Goal: Entertainment & Leisure: Browse casually

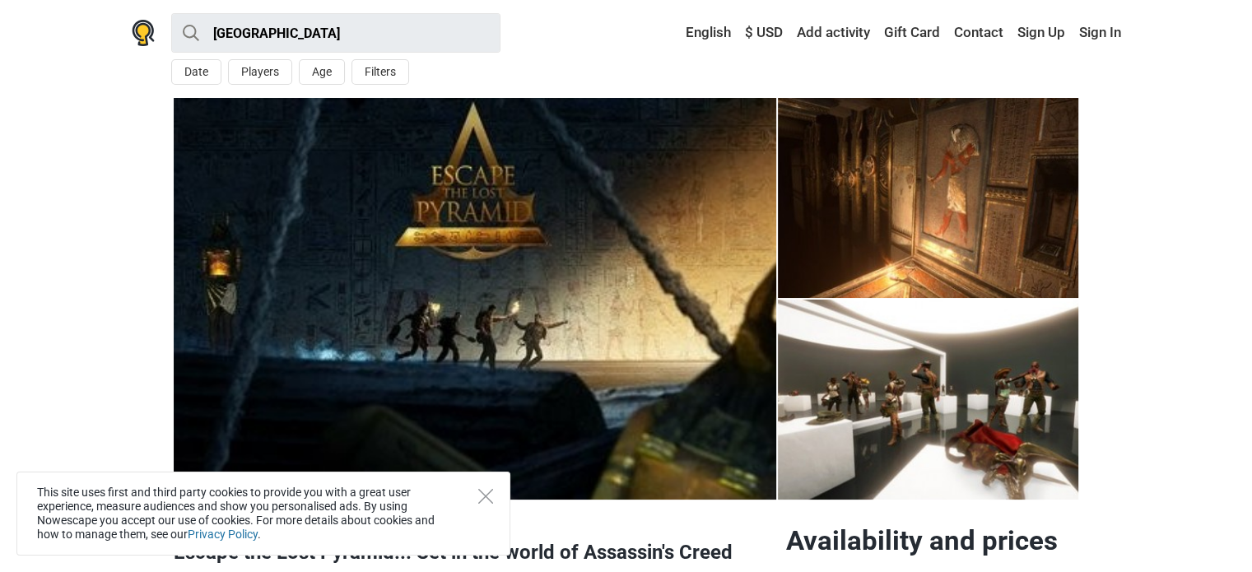
click at [418, 304] on img at bounding box center [475, 299] width 602 height 402
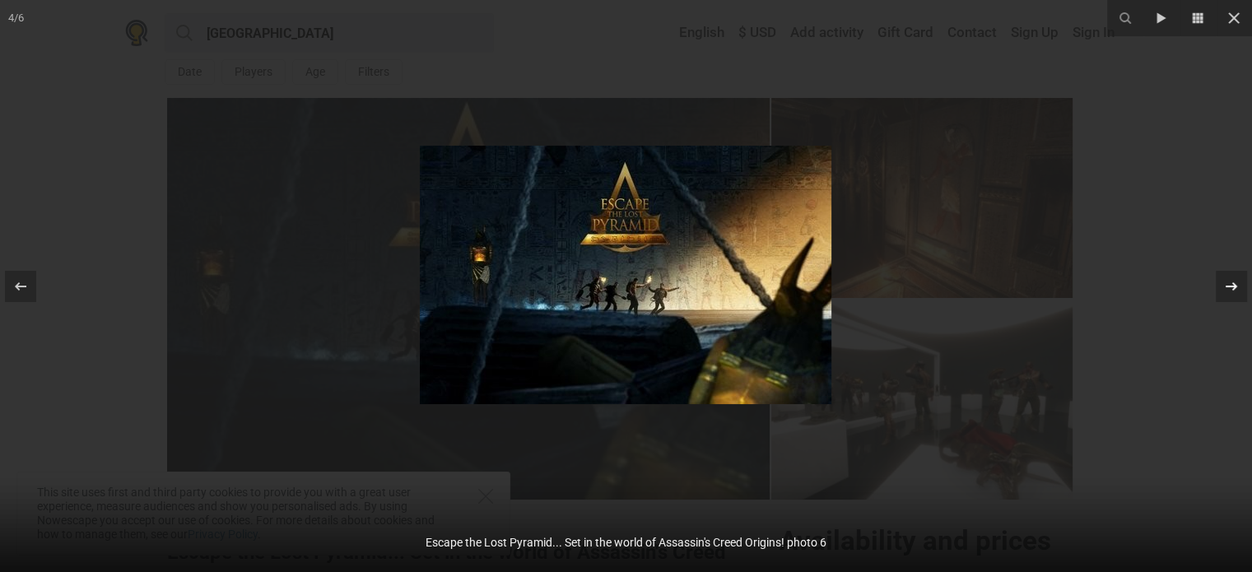
click at [1225, 281] on icon at bounding box center [1231, 287] width 20 height 20
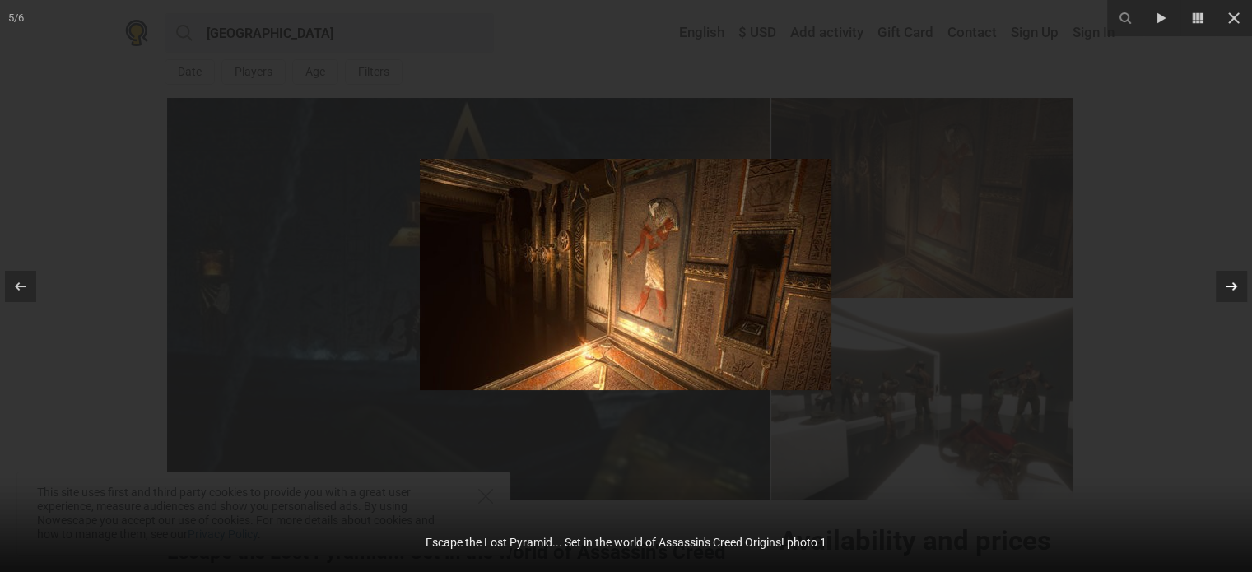
click at [1225, 281] on icon at bounding box center [1231, 287] width 20 height 20
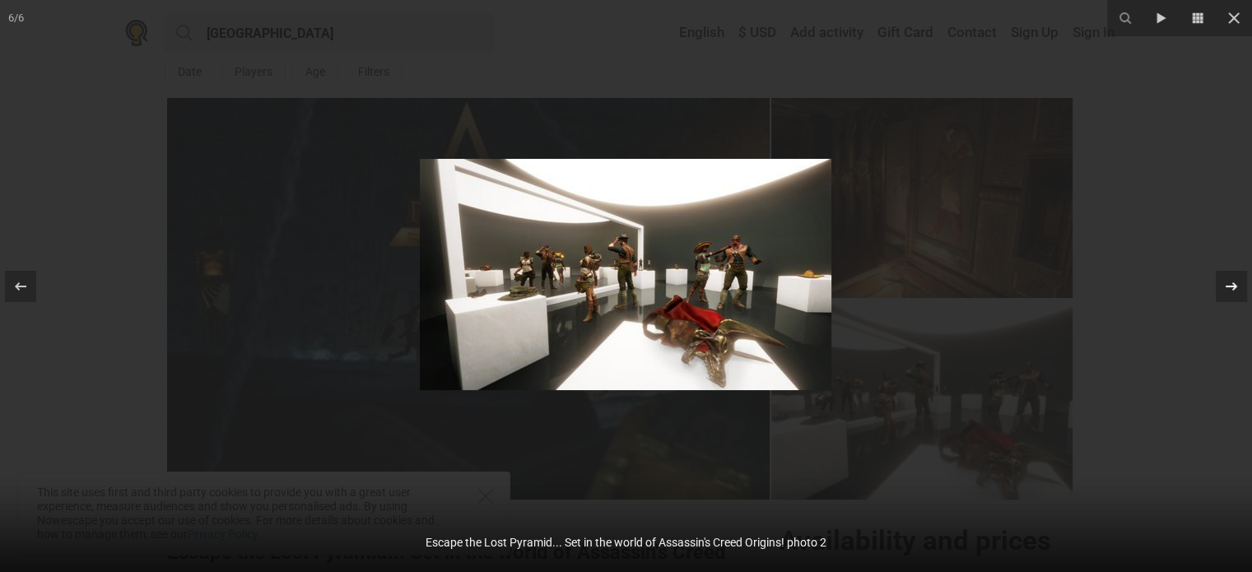
click at [1221, 286] on icon at bounding box center [1231, 287] width 20 height 20
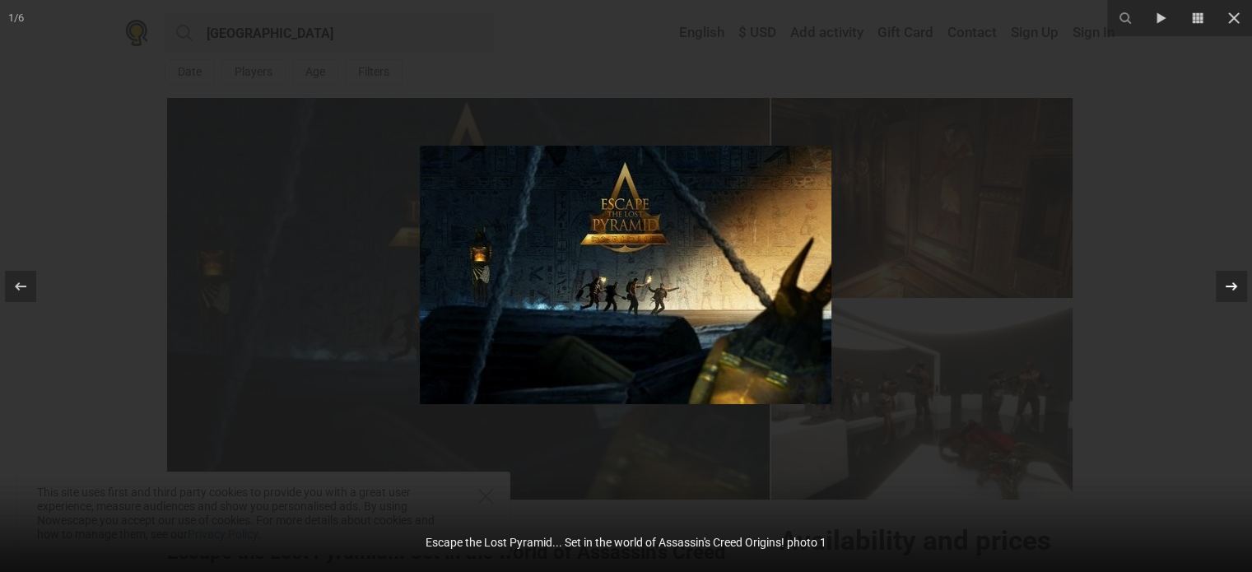
click at [1217, 288] on div at bounding box center [1231, 286] width 31 height 31
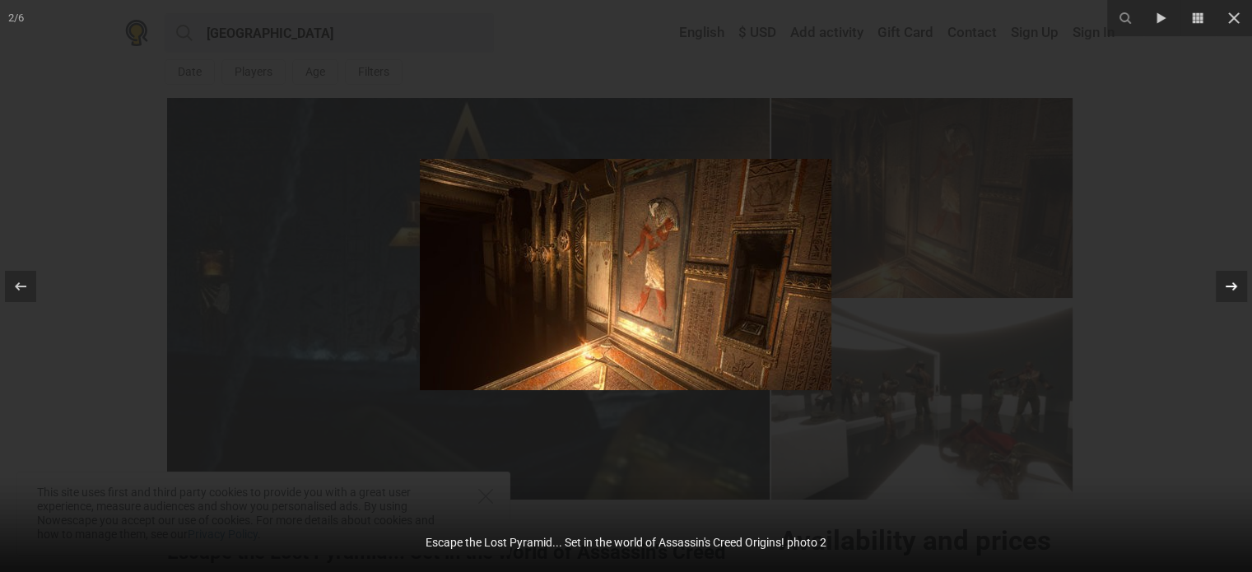
click at [1220, 286] on div at bounding box center [1231, 286] width 31 height 31
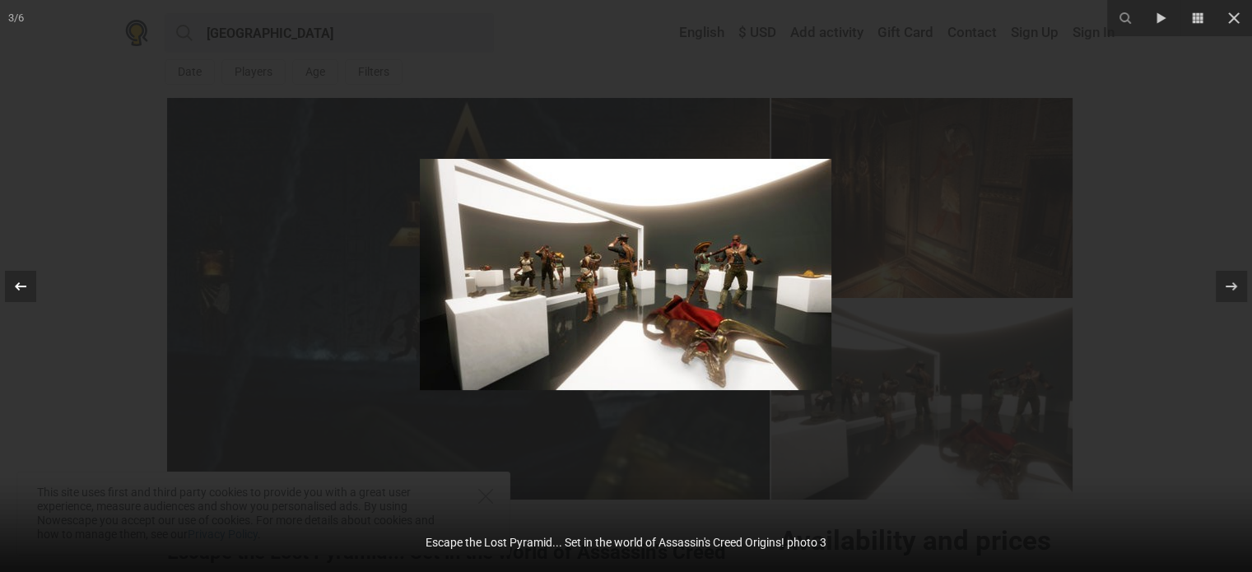
click at [25, 275] on div at bounding box center [20, 286] width 31 height 31
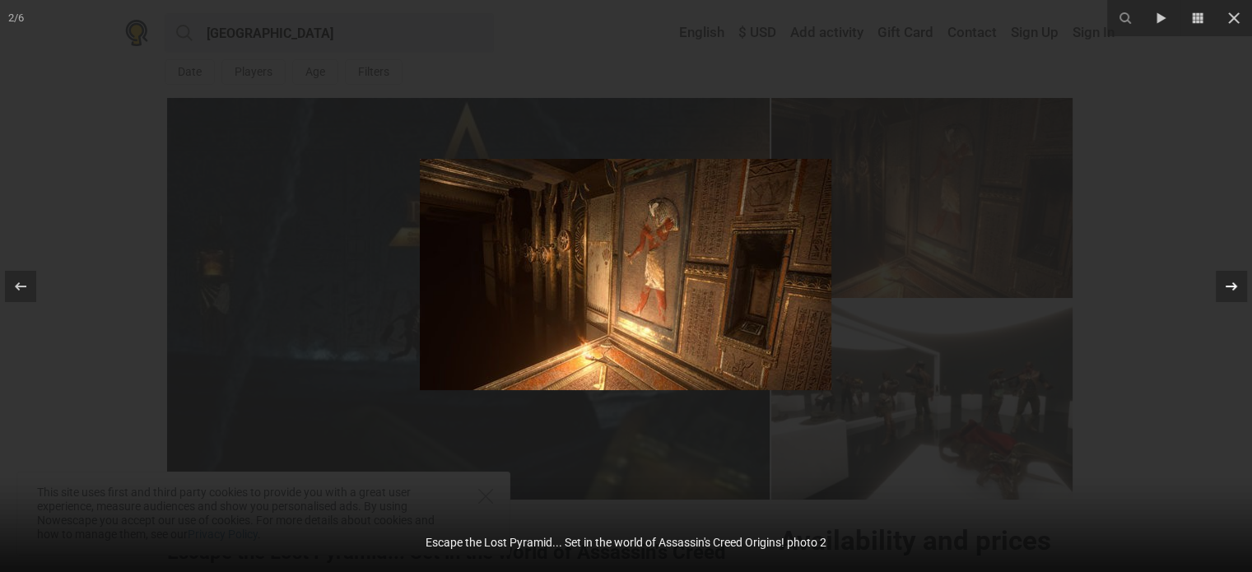
click at [1228, 278] on icon at bounding box center [1231, 287] width 20 height 20
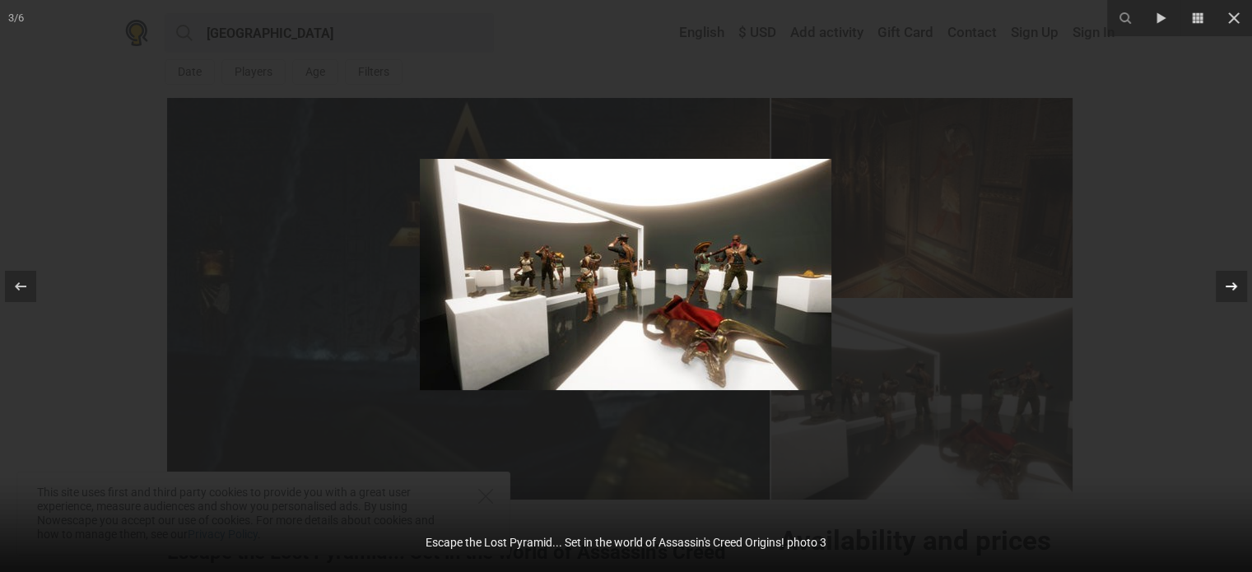
click at [1228, 278] on icon at bounding box center [1231, 287] width 20 height 20
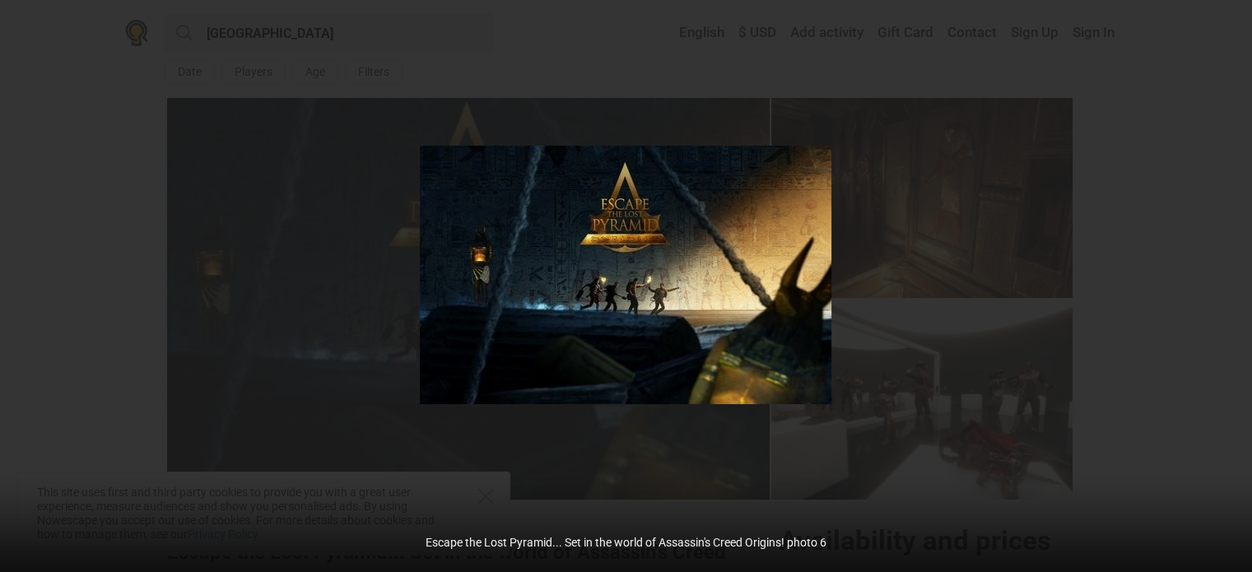
click at [1228, 278] on div "4 / 6 Escape the Lost Pyramid... Set in the world of Assassin's Creed Origins! …" at bounding box center [626, 286] width 1252 height 572
click at [1239, 280] on icon at bounding box center [1231, 287] width 20 height 20
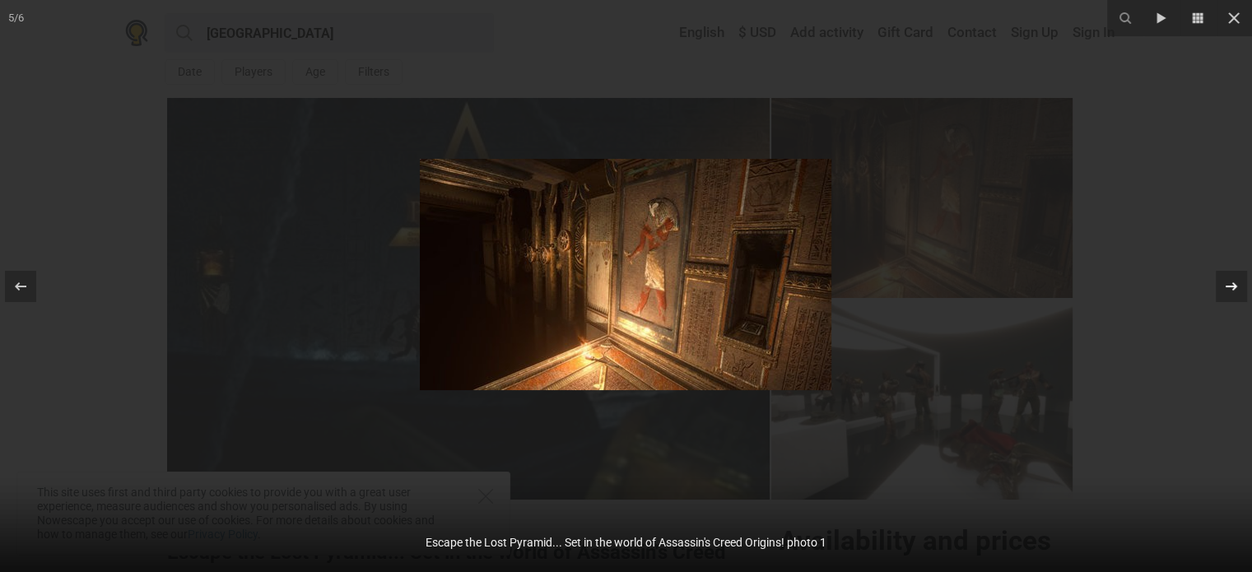
click at [1235, 284] on icon at bounding box center [1231, 287] width 20 height 20
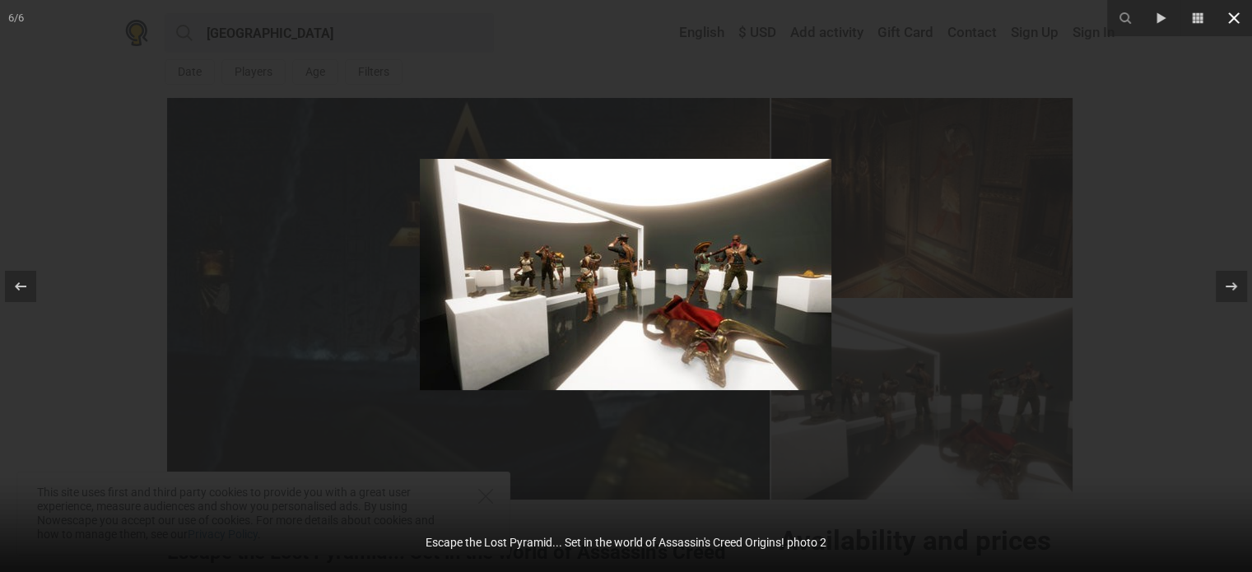
click at [1235, 29] on button at bounding box center [1234, 18] width 36 height 36
